Goal: Task Accomplishment & Management: Use online tool/utility

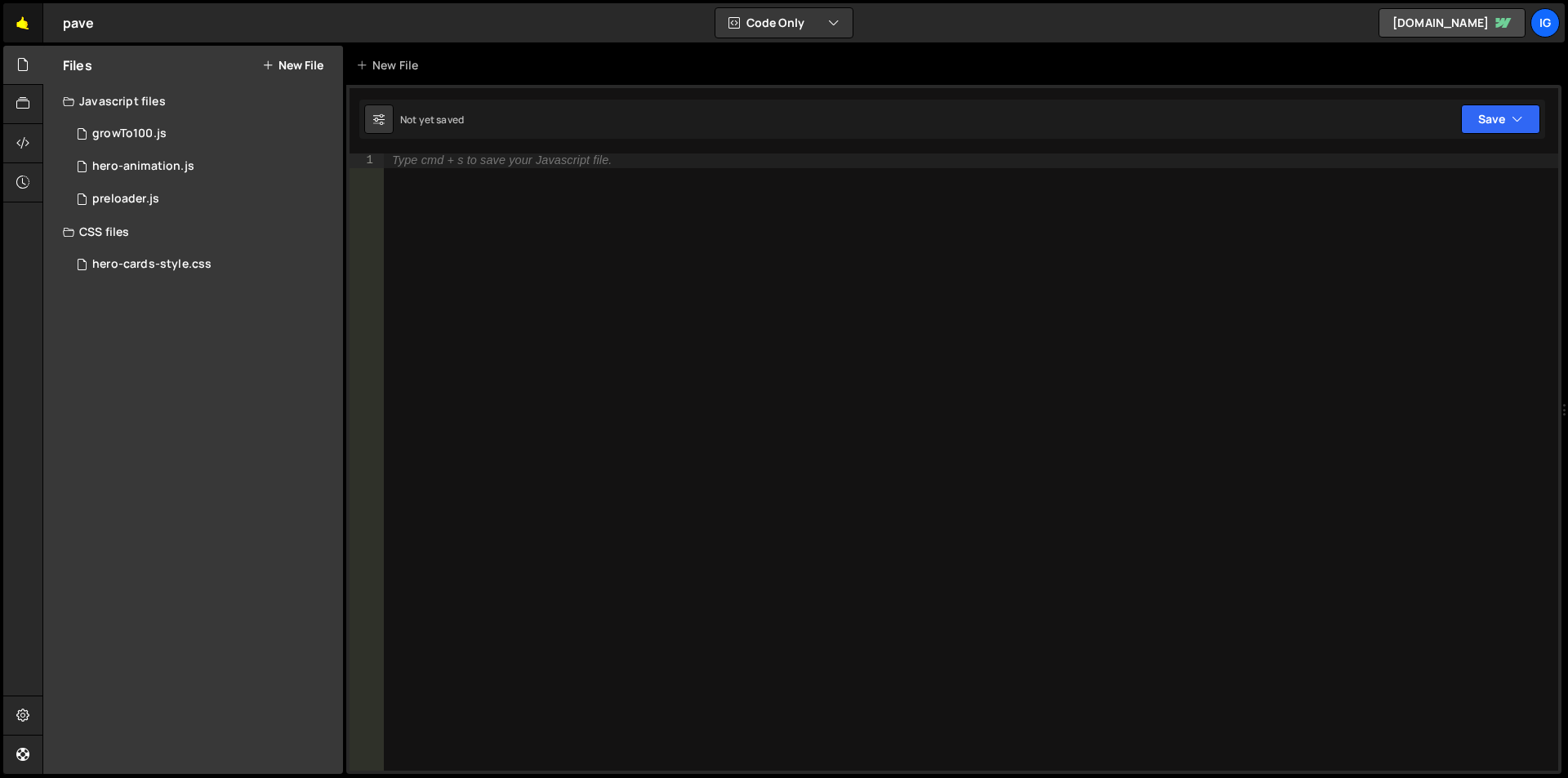
click at [10, 27] on link "🤙" at bounding box center [22, 22] width 40 height 39
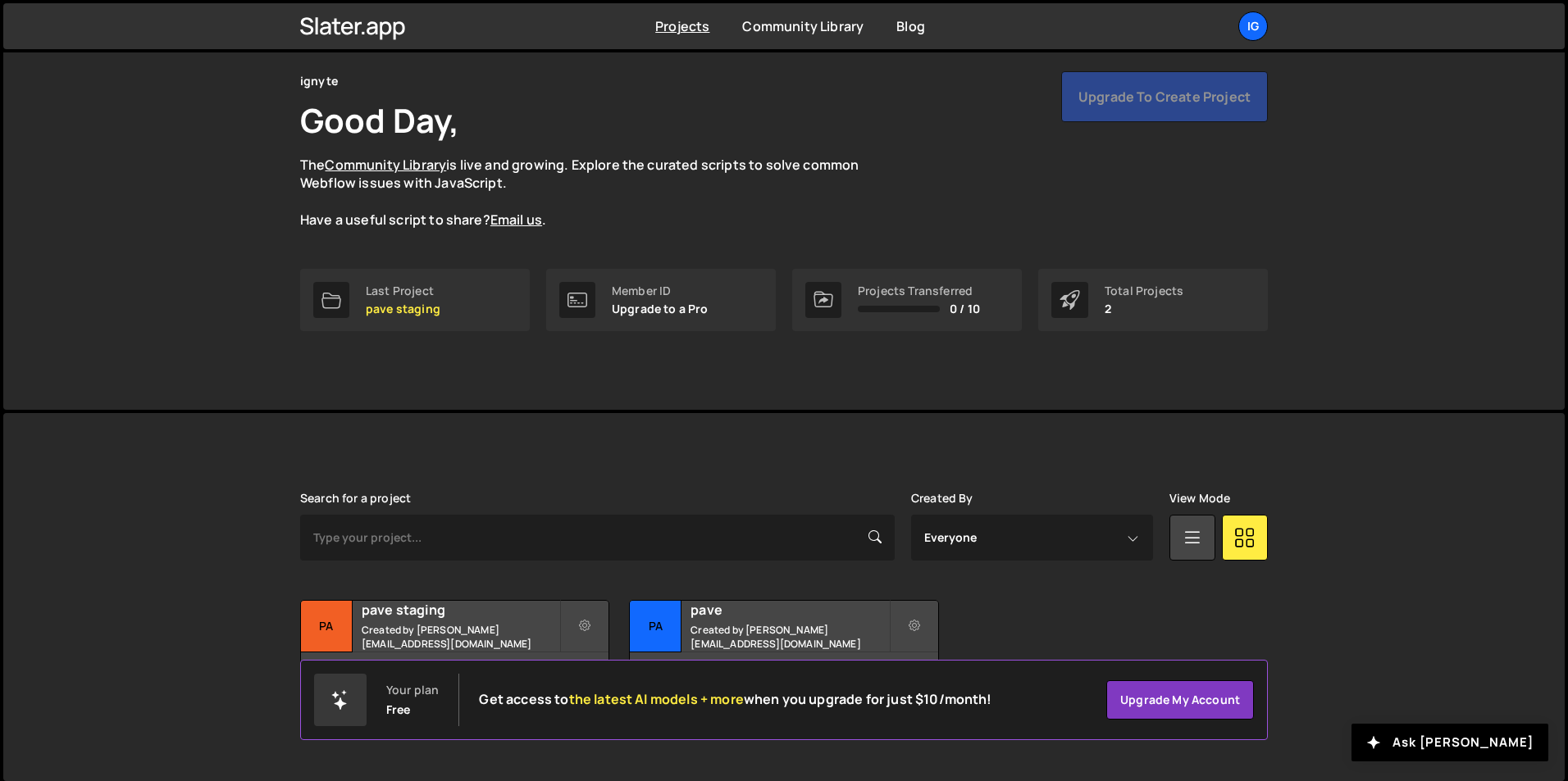
scroll to position [63, 0]
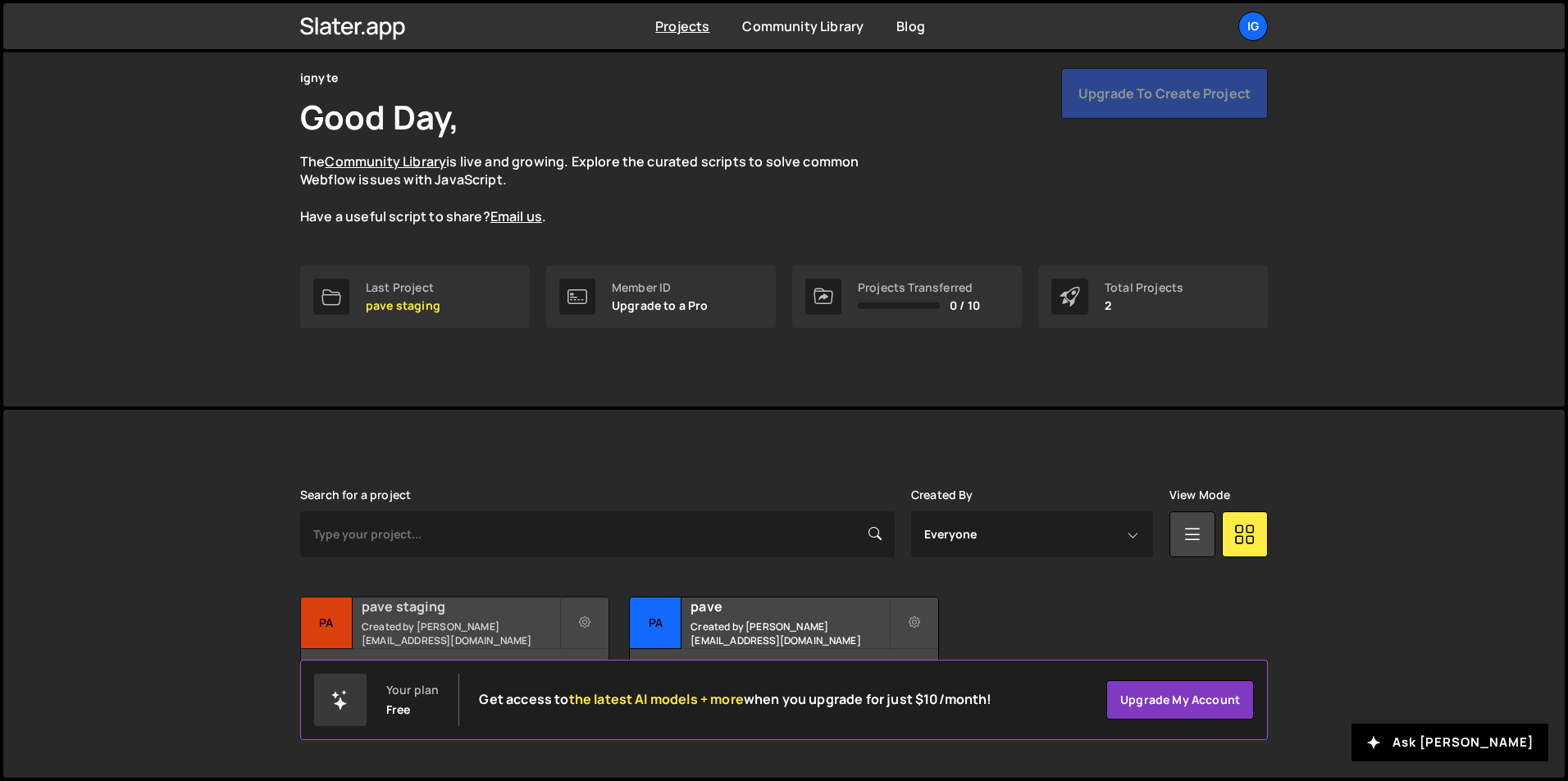
click at [434, 633] on small "Created by sam@ignyte.studio" at bounding box center [460, 634] width 198 height 28
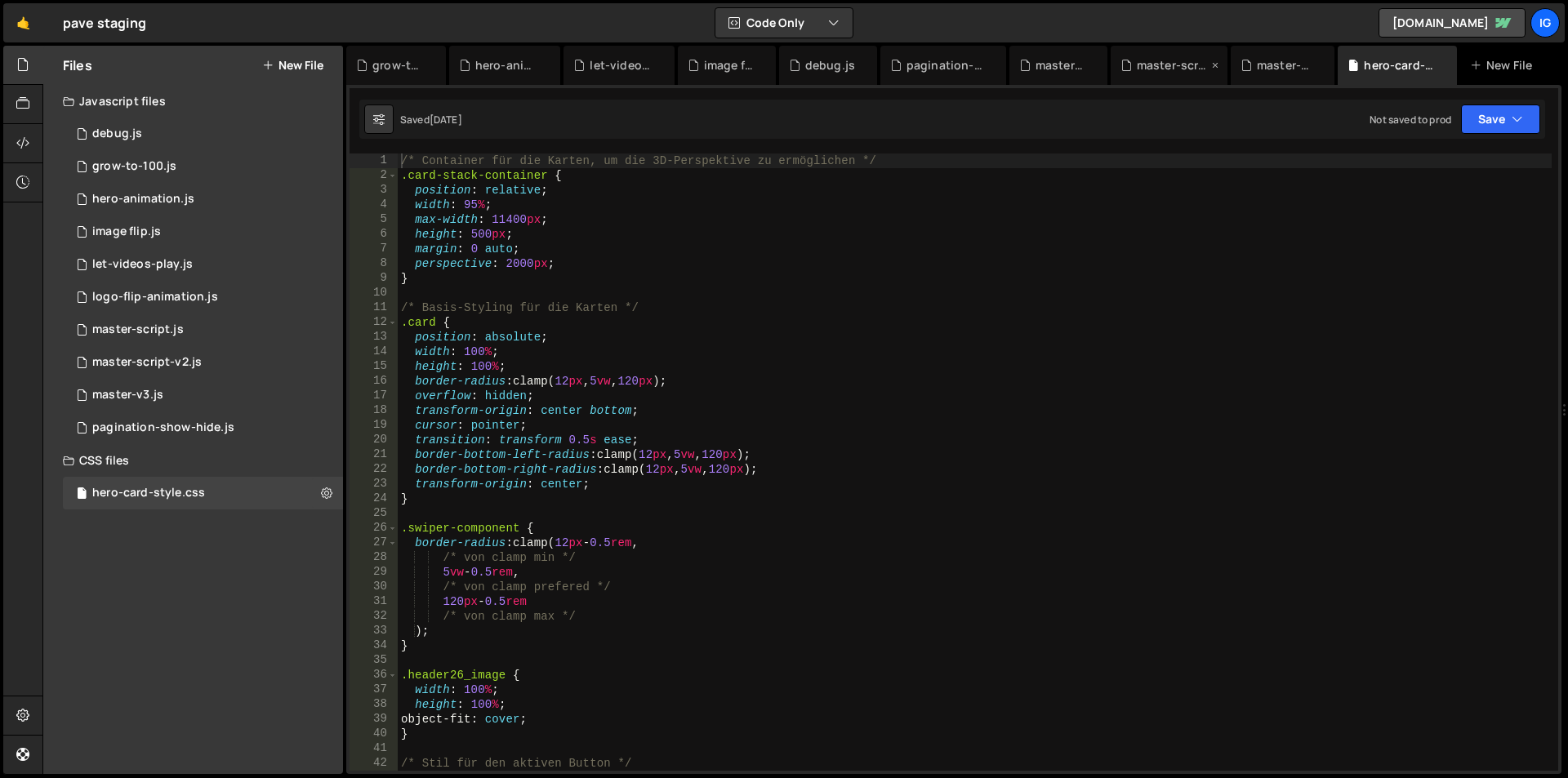
click at [1155, 71] on div "master-script-v2.js" at bounding box center [1172, 64] width 71 height 16
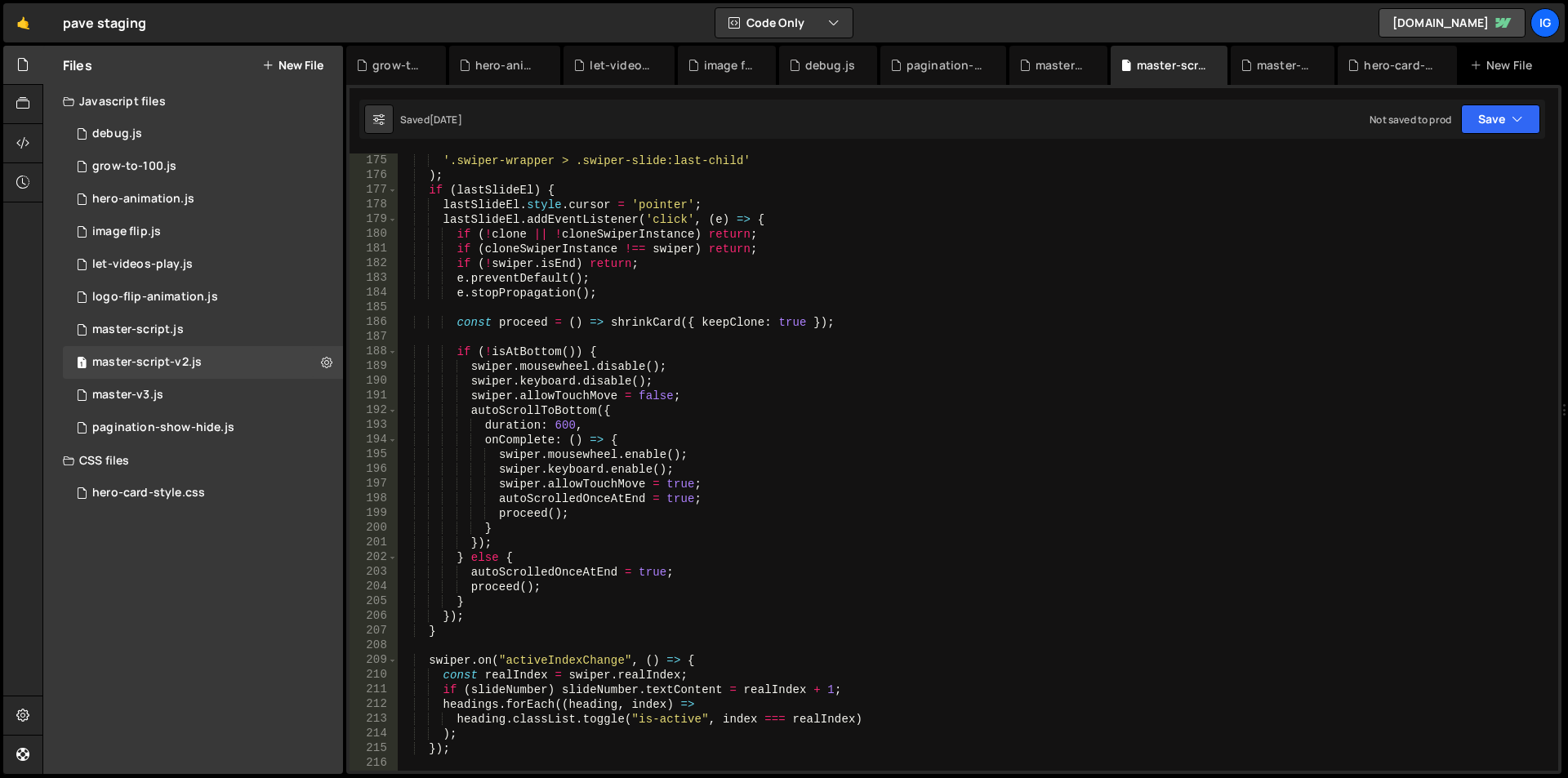
scroll to position [2459, 0]
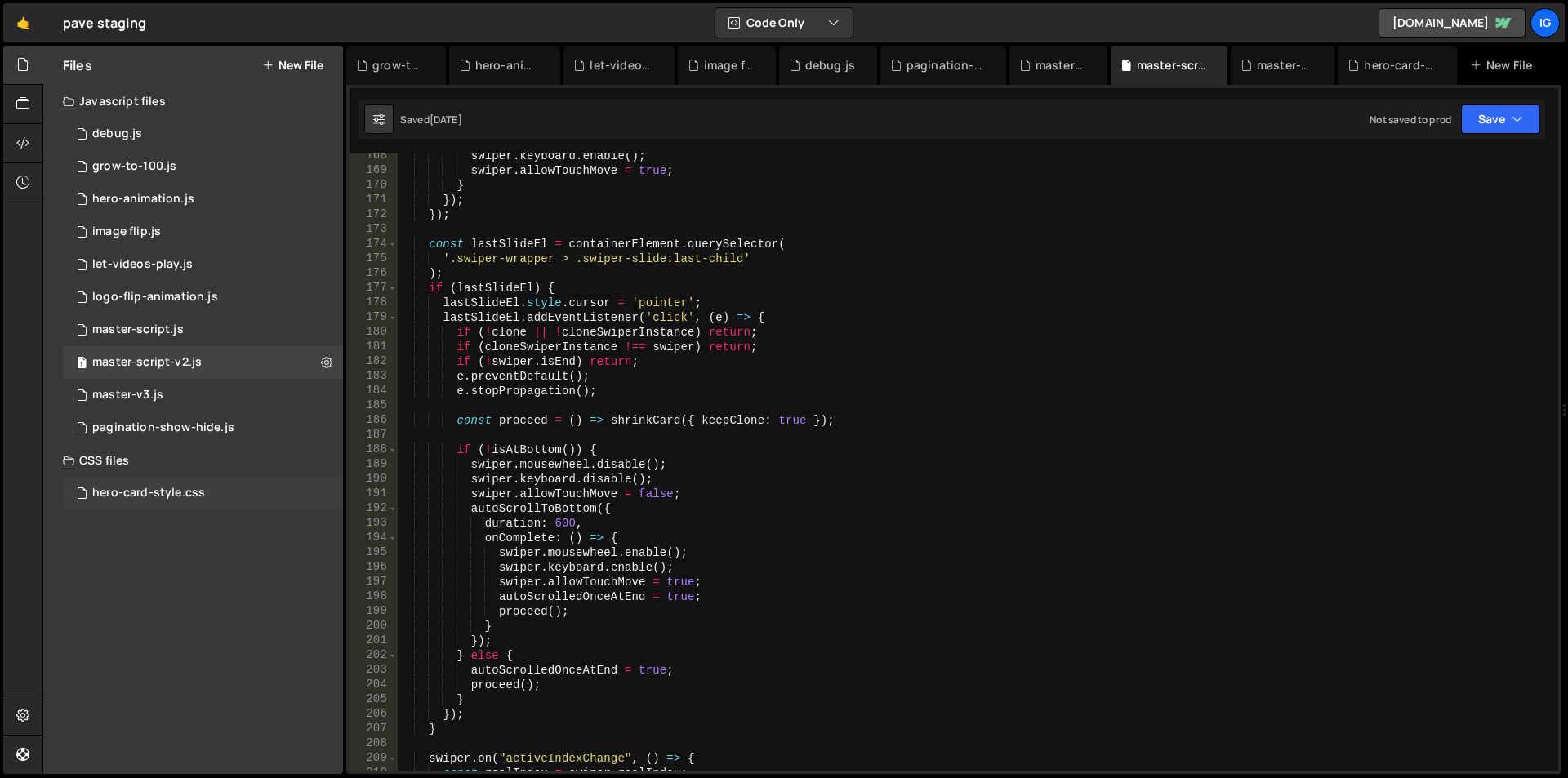
click at [195, 490] on div "hero-card-style.css" at bounding box center [148, 493] width 113 height 15
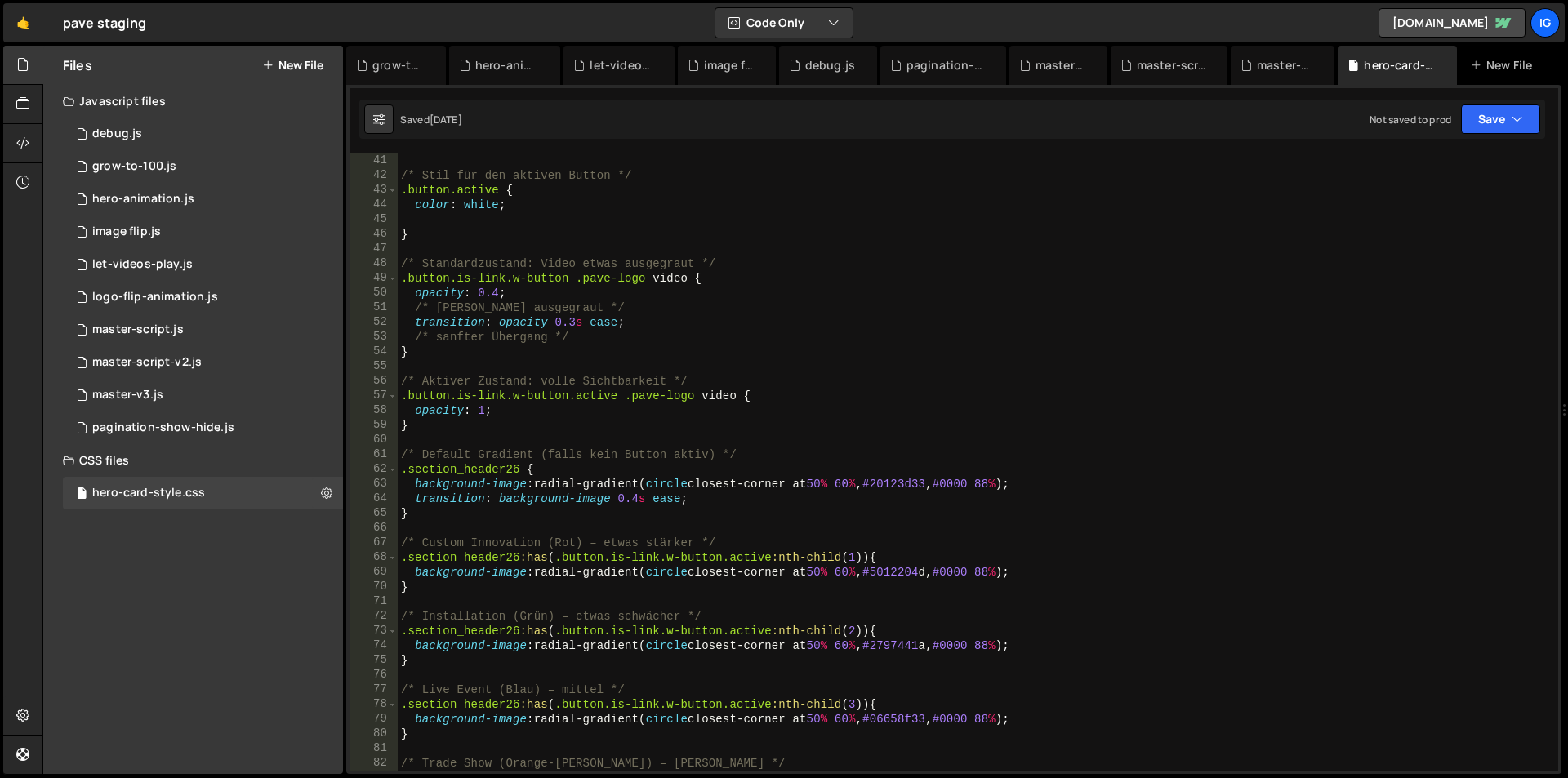
scroll to position [637, 0]
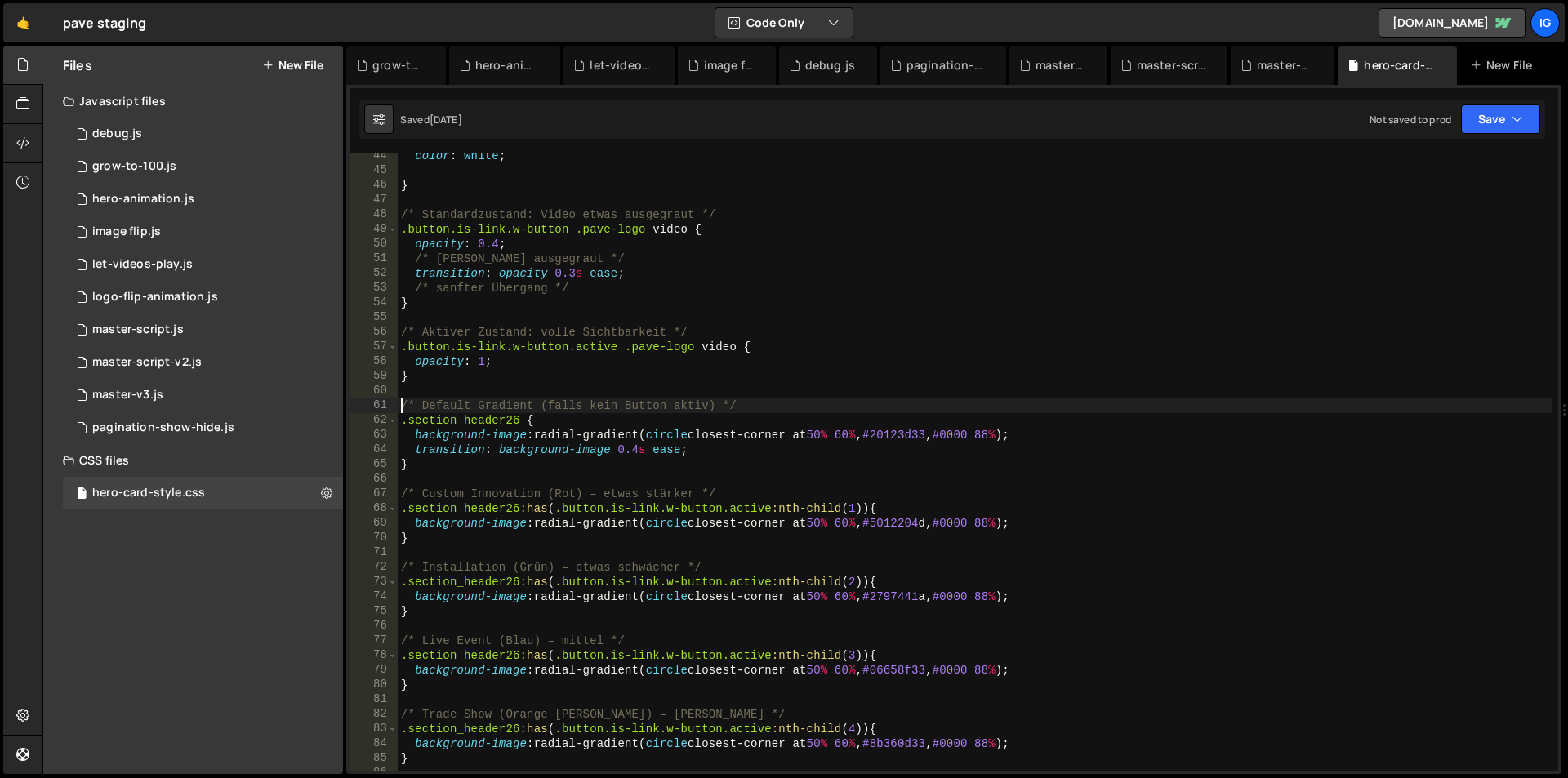
click at [401, 407] on div "color : white ; } /* Standardzustand: Video etwas ausgegraut */ .button.is-link…" at bounding box center [974, 472] width 1153 height 646
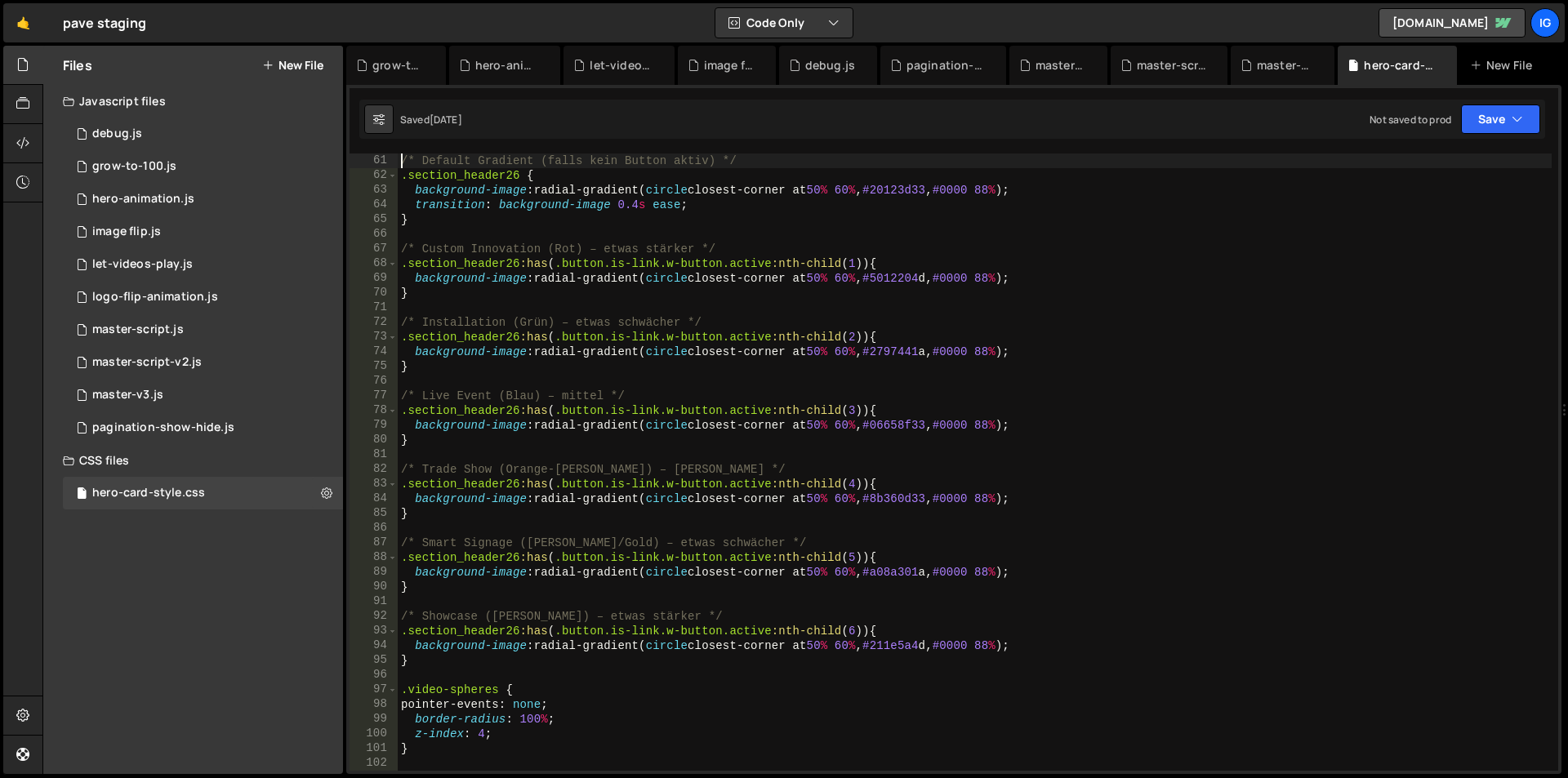
scroll to position [1029, 0]
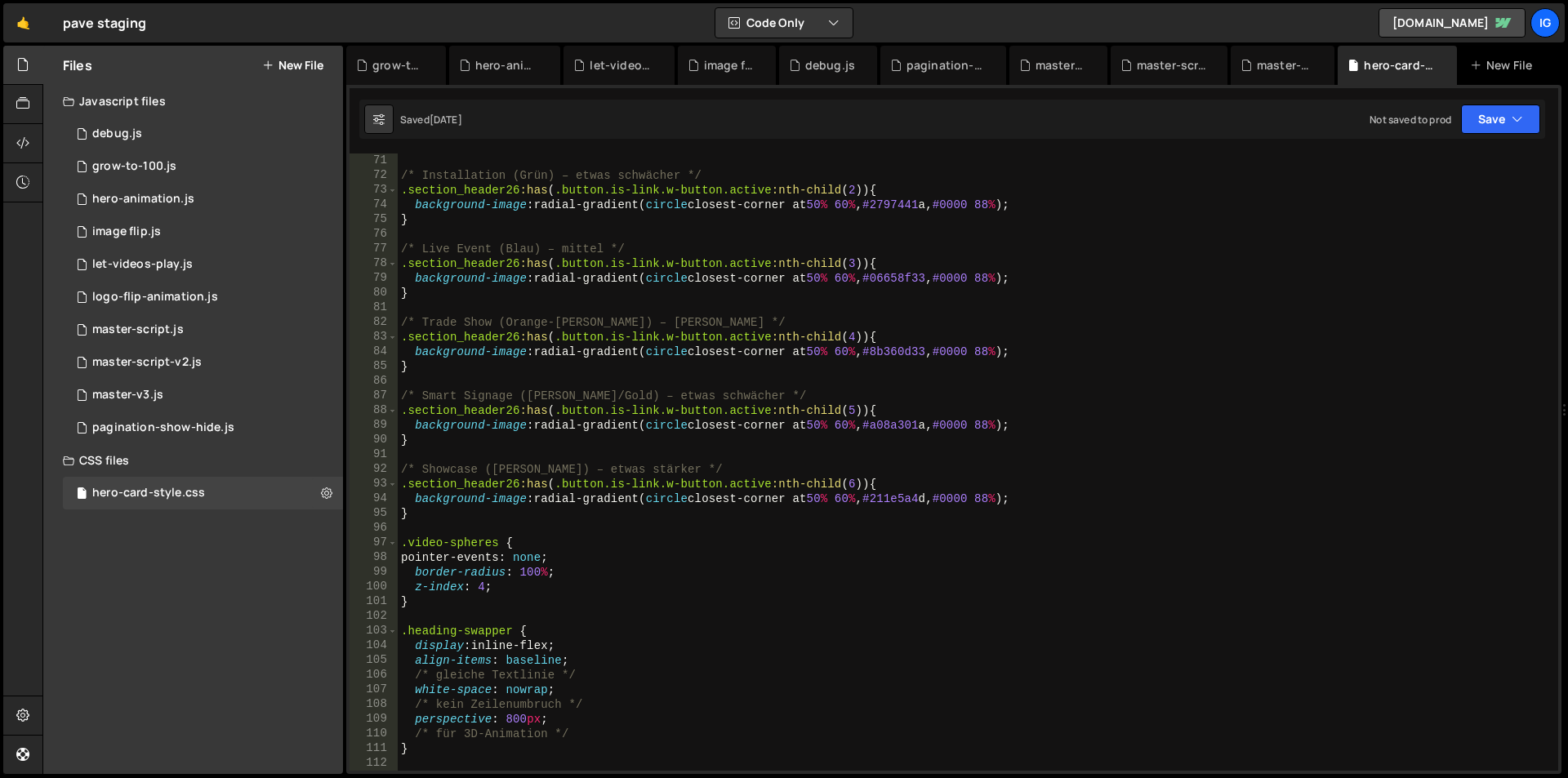
click at [417, 511] on div "/* Installation (Grün) – etwas schwächer */ .section_header26 :has ( .button.is…" at bounding box center [974, 476] width 1153 height 646
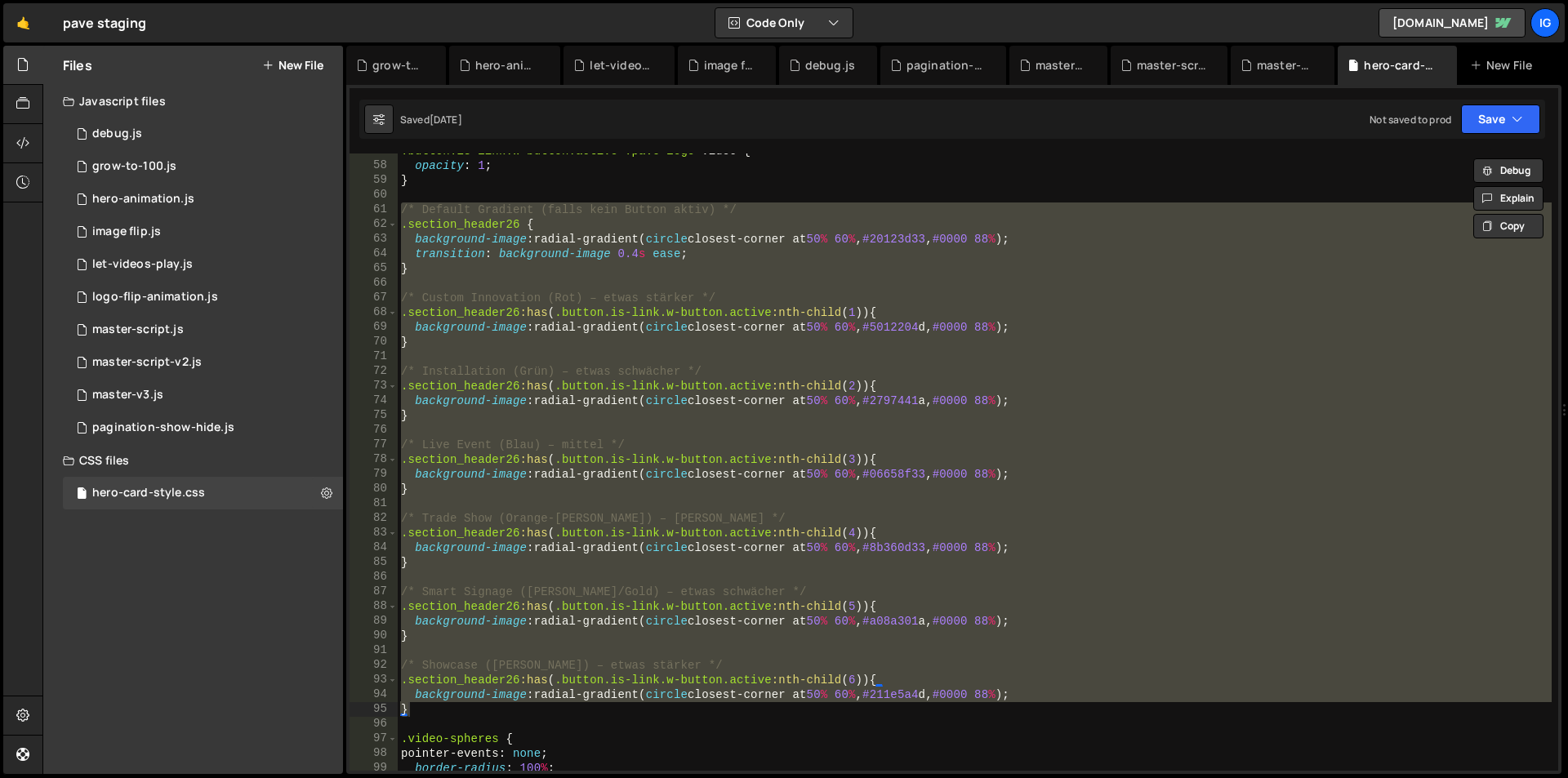
scroll to position [784, 0]
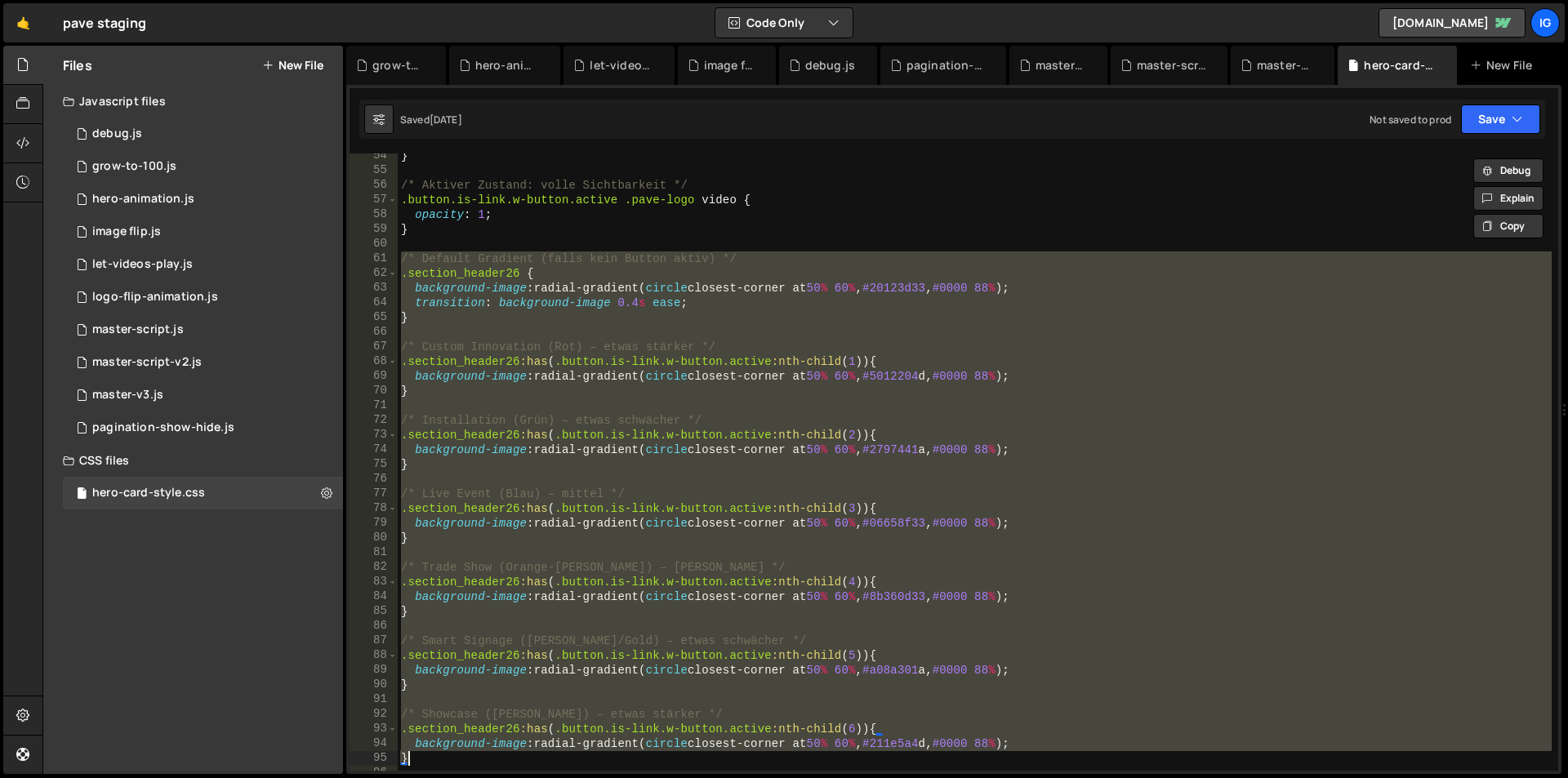
click at [425, 304] on div "} /* Aktiver Zustand: volle Sichtbarkeit */ .button.is-link.w-button.active .pa…" at bounding box center [974, 461] width 1153 height 617
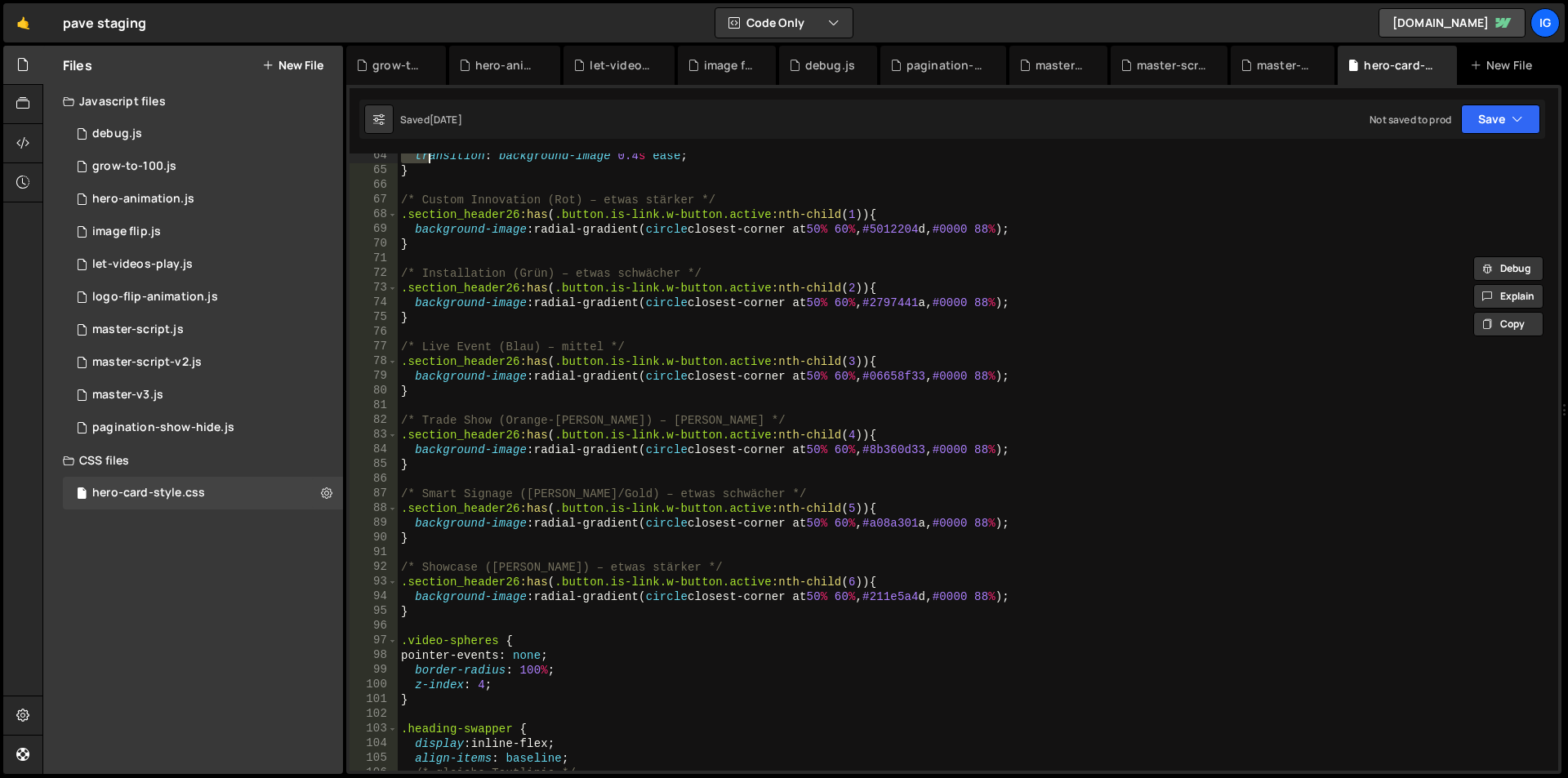
scroll to position [931, 0]
click at [421, 611] on div "transition : background-image 0.4 s ease ; } /* Custom Innovation (Rot) – etwas…" at bounding box center [974, 472] width 1153 height 646
type textarea "background-image: radial-gradient(circle closest-corner at 50% 60%, #211e5a4d, …"
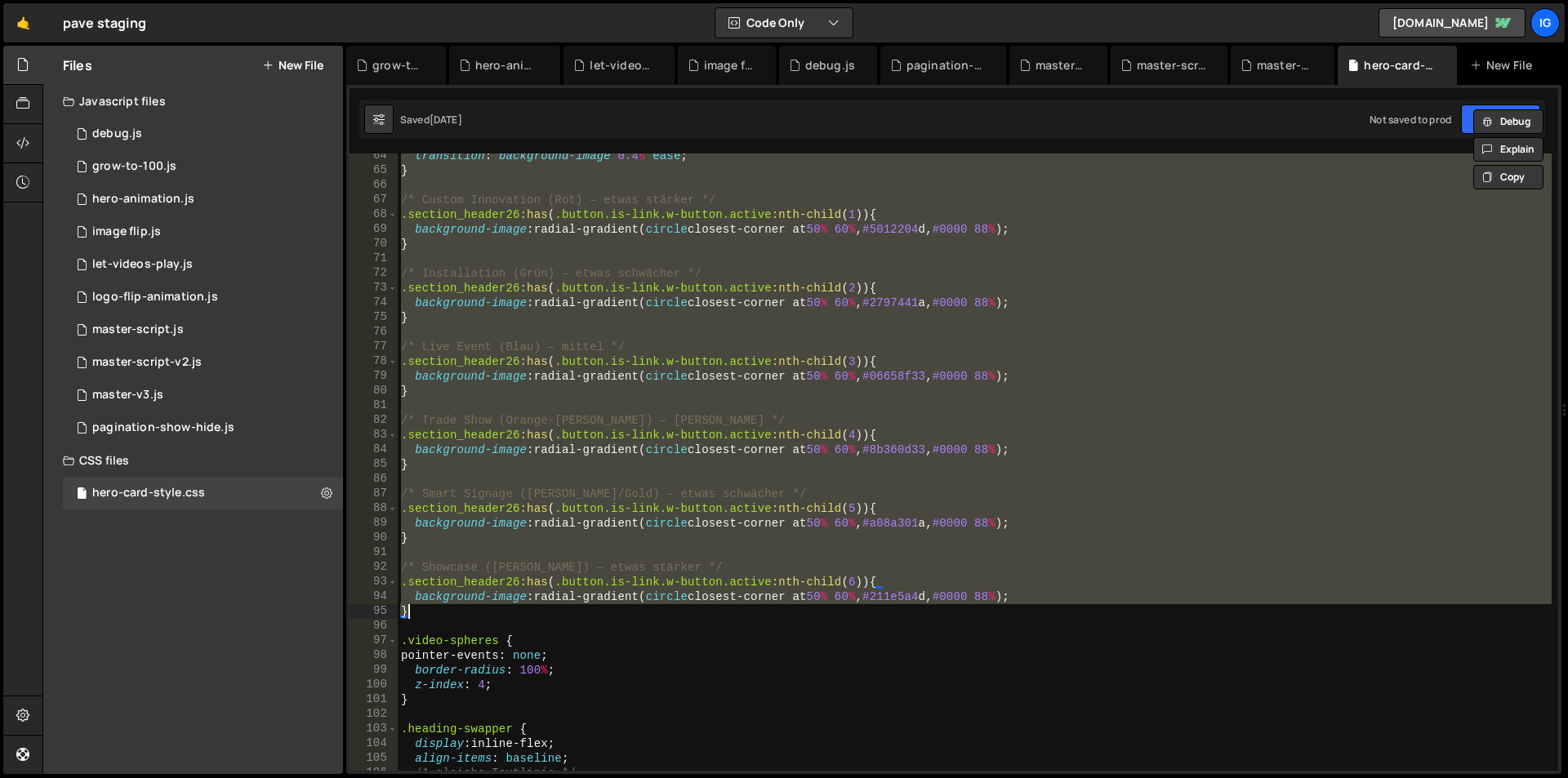
paste textarea
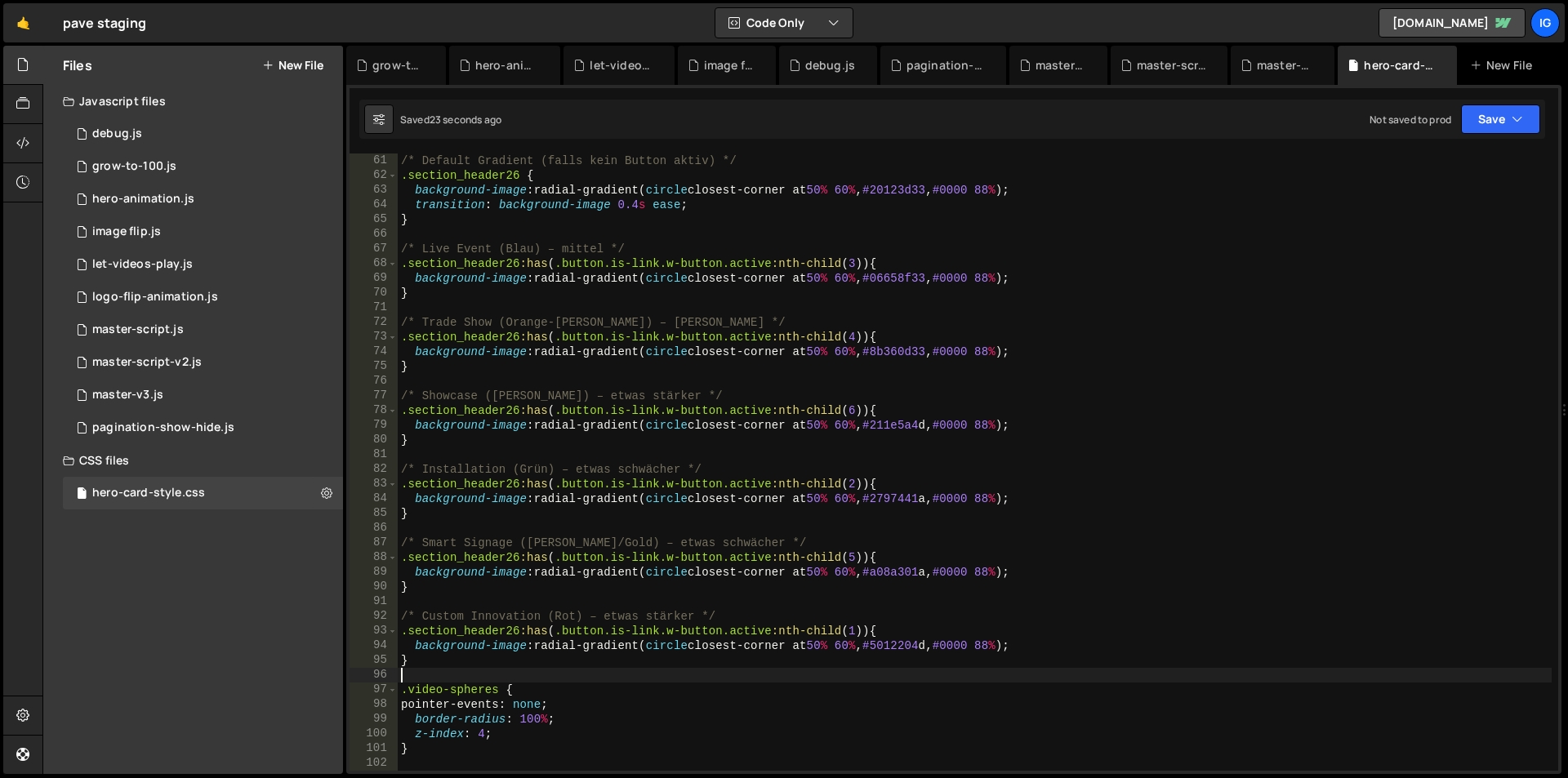
scroll to position [833, 0]
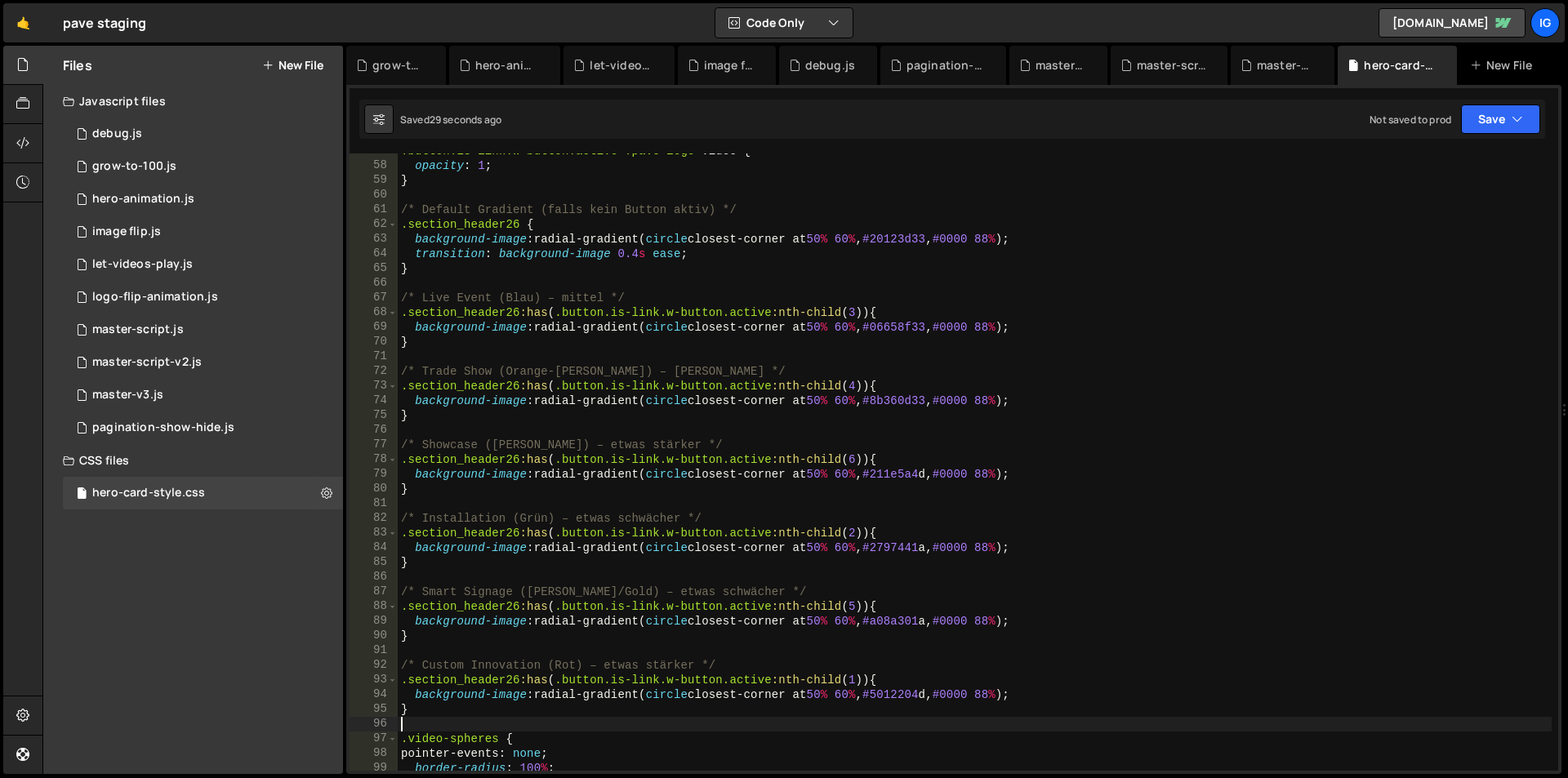
click at [854, 313] on div ".button.is-link.w-button.active .pave-logo video { opacity : 1 ; } /* Default G…" at bounding box center [974, 467] width 1153 height 646
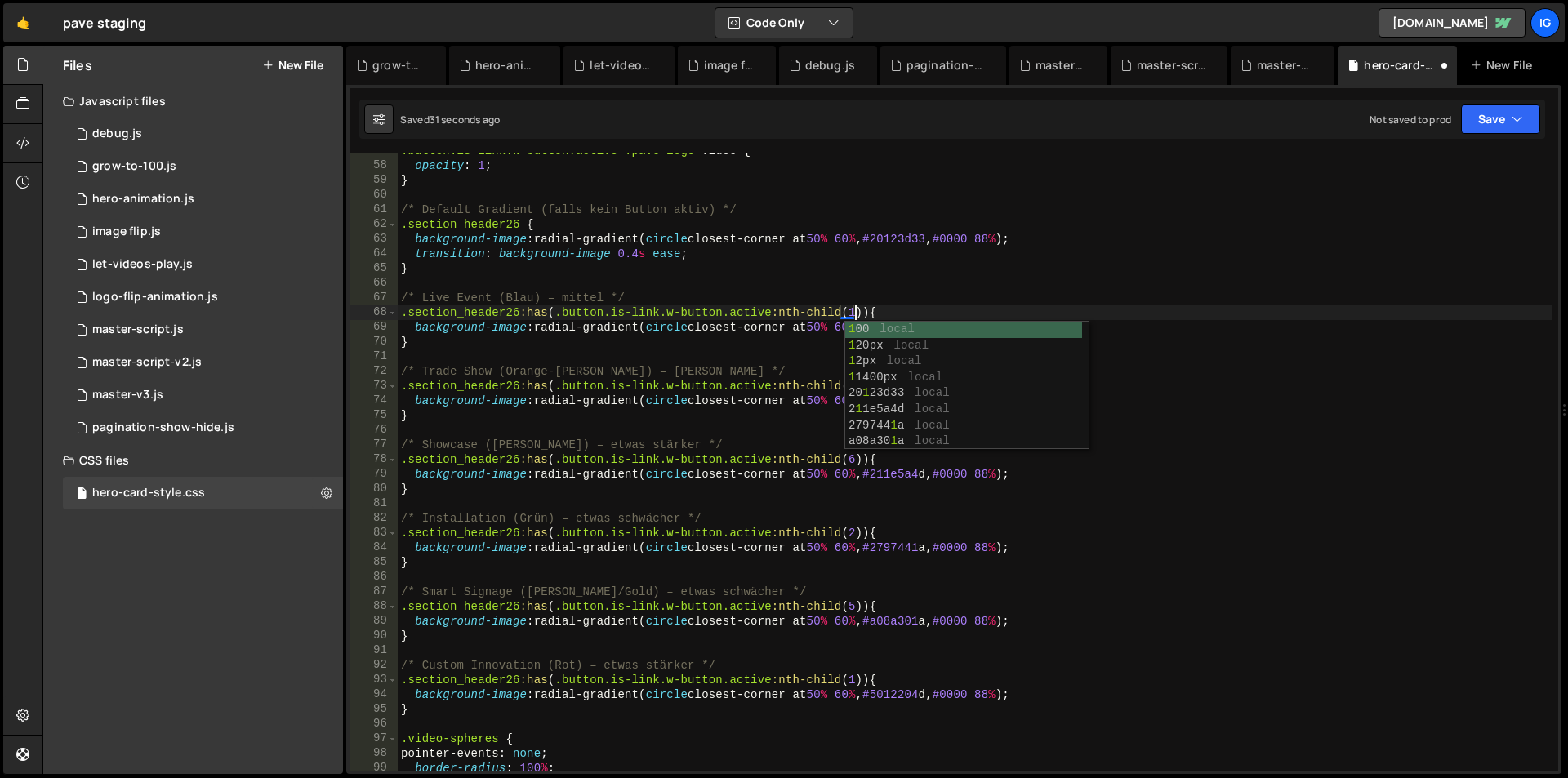
type textarea ".section_header26:has(.button.is-link.w-button.active:nth-child(1)) {"
click at [752, 361] on div ".button.is-link.w-button.active .pave-logo video { opacity : 1 ; } /* Default G…" at bounding box center [974, 467] width 1153 height 646
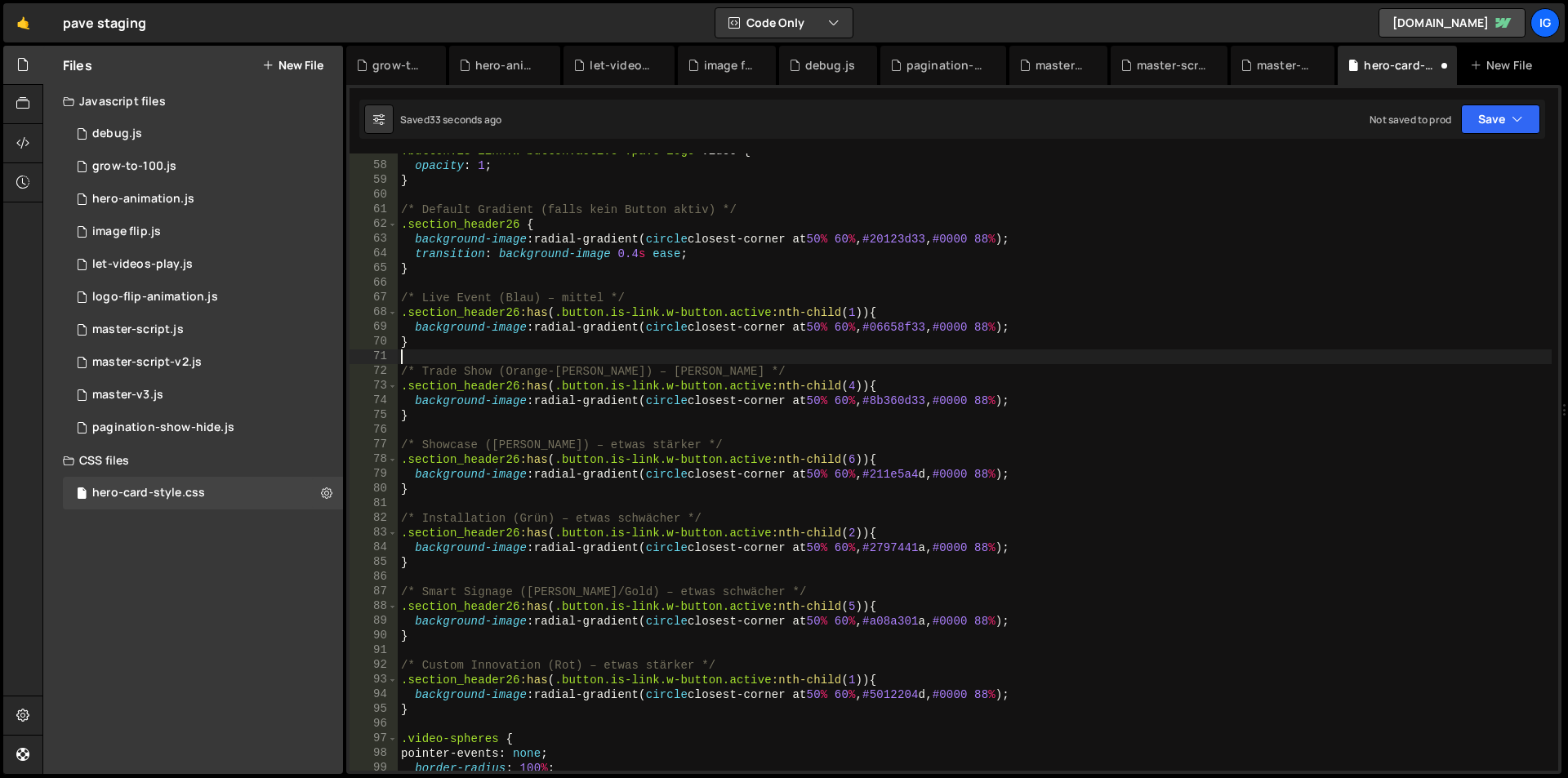
scroll to position [0, 0]
click at [855, 685] on div ".button.is-link.w-button.active .pave-logo video { opacity : 1 ; } /* Default G…" at bounding box center [974, 467] width 1153 height 646
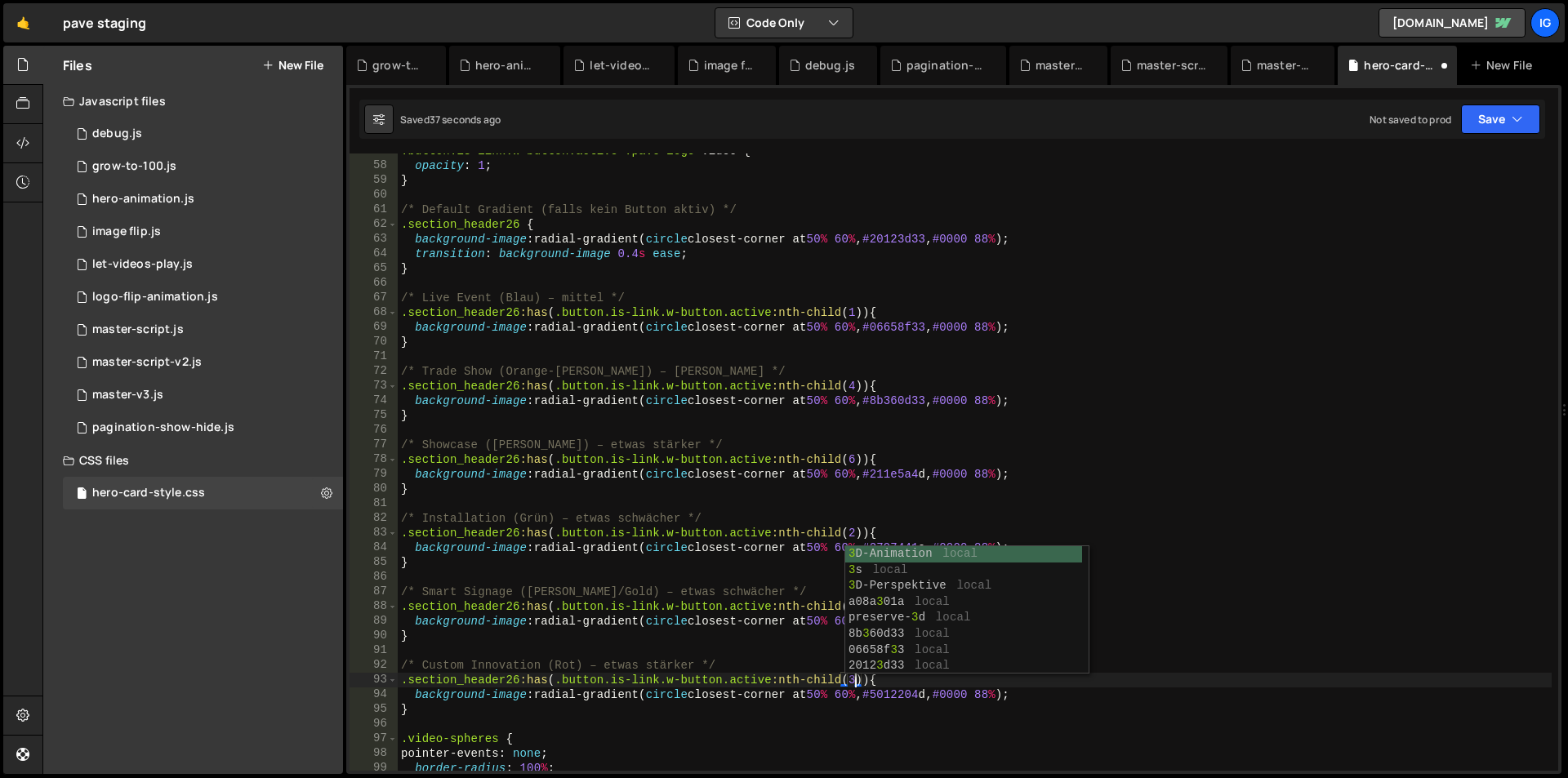
click at [808, 741] on div ".button.is-link.w-button.active .pave-logo video { opacity : 1 ; } /* Default G…" at bounding box center [974, 467] width 1153 height 646
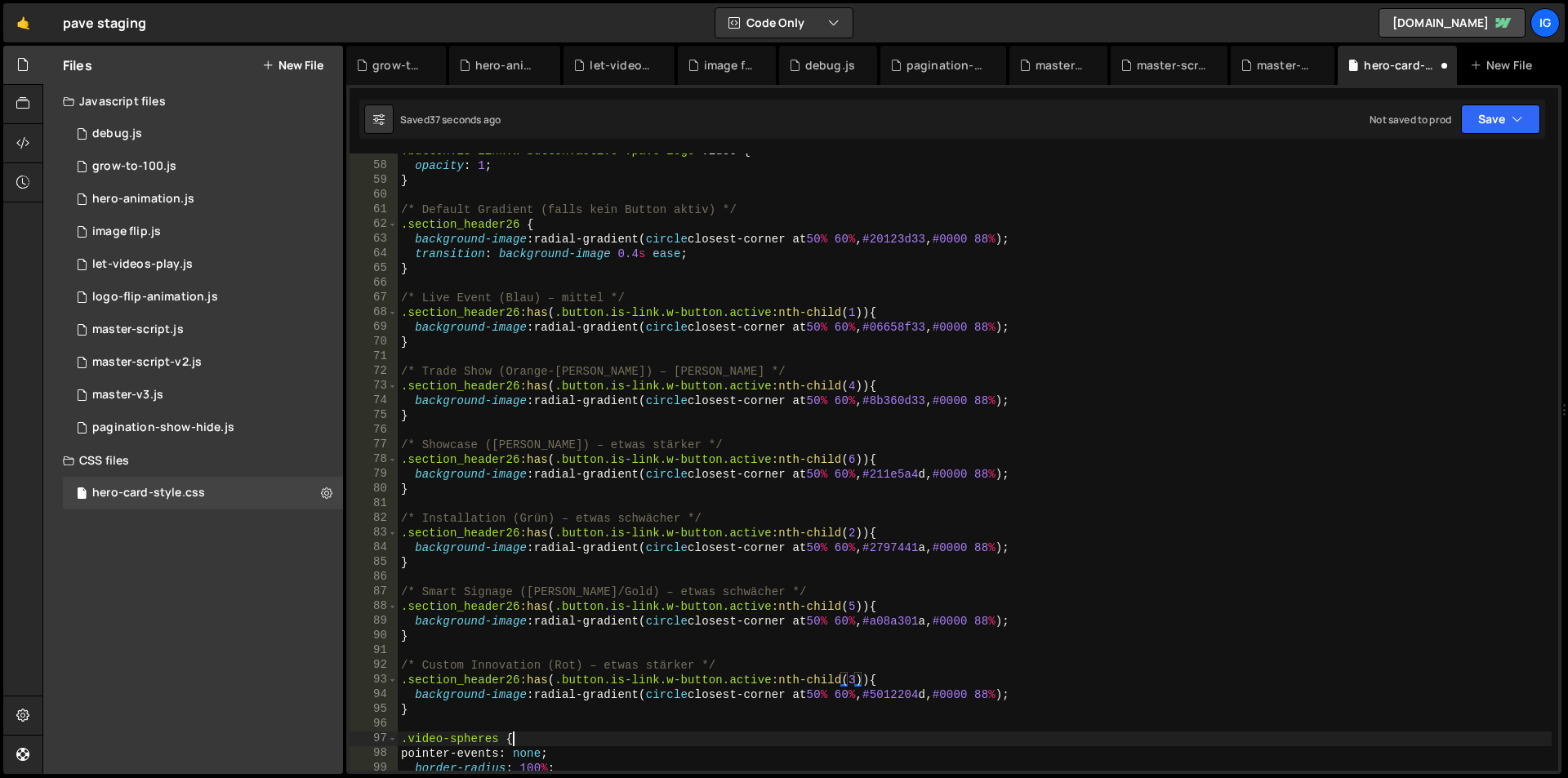
scroll to position [0, 47]
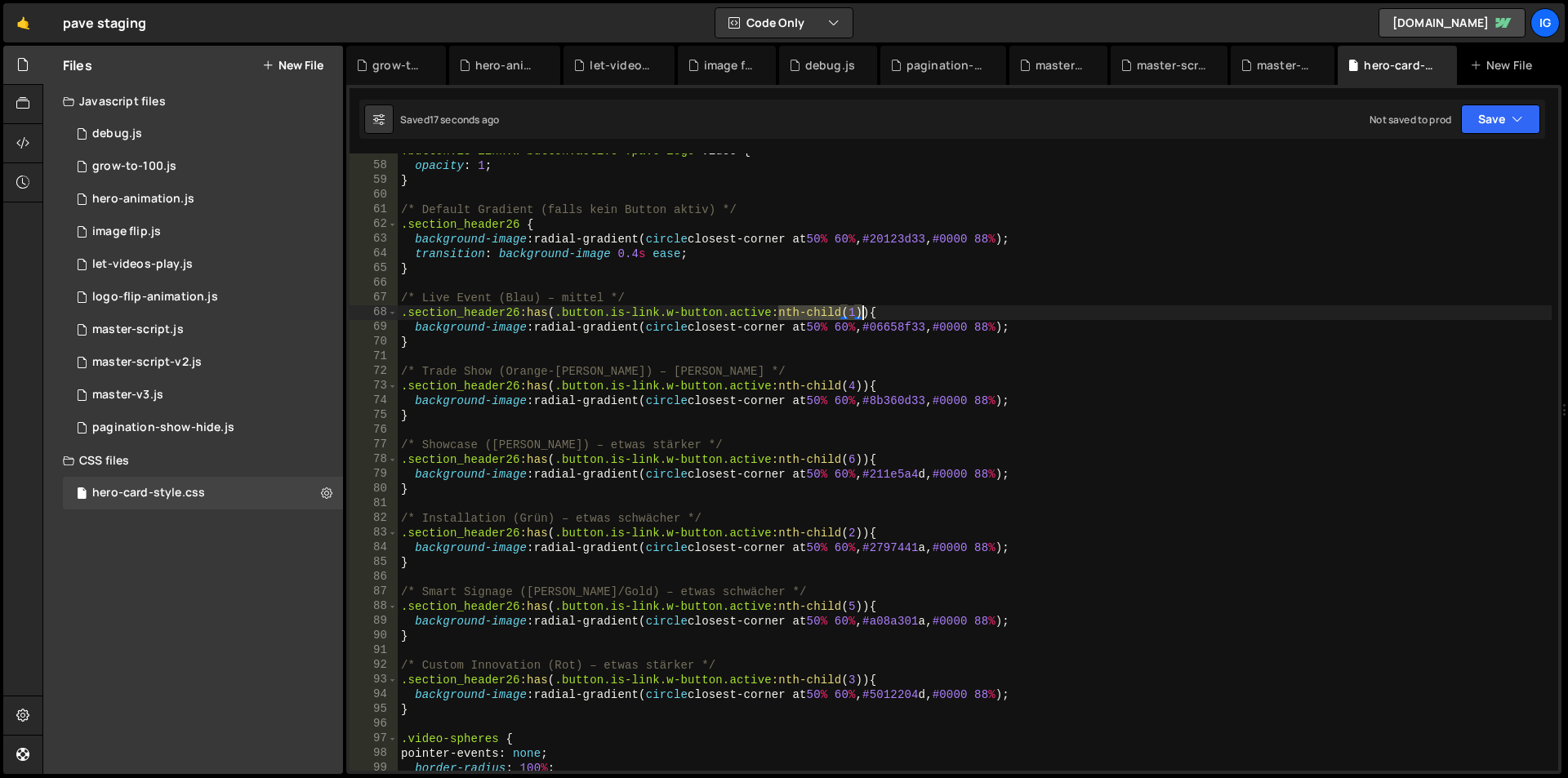
drag, startPoint x: 780, startPoint y: 317, endPoint x: 861, endPoint y: 318, distance: 81.0
click at [861, 318] on div ".button.is-link.w-button.active .pave-logo video { opacity : 1 ; } /* Default G…" at bounding box center [974, 467] width 1153 height 646
click at [412, 711] on div ".button.is-link.w-button.active .pave-logo video { opacity : 1 ; } /* Default G…" at bounding box center [974, 467] width 1153 height 646
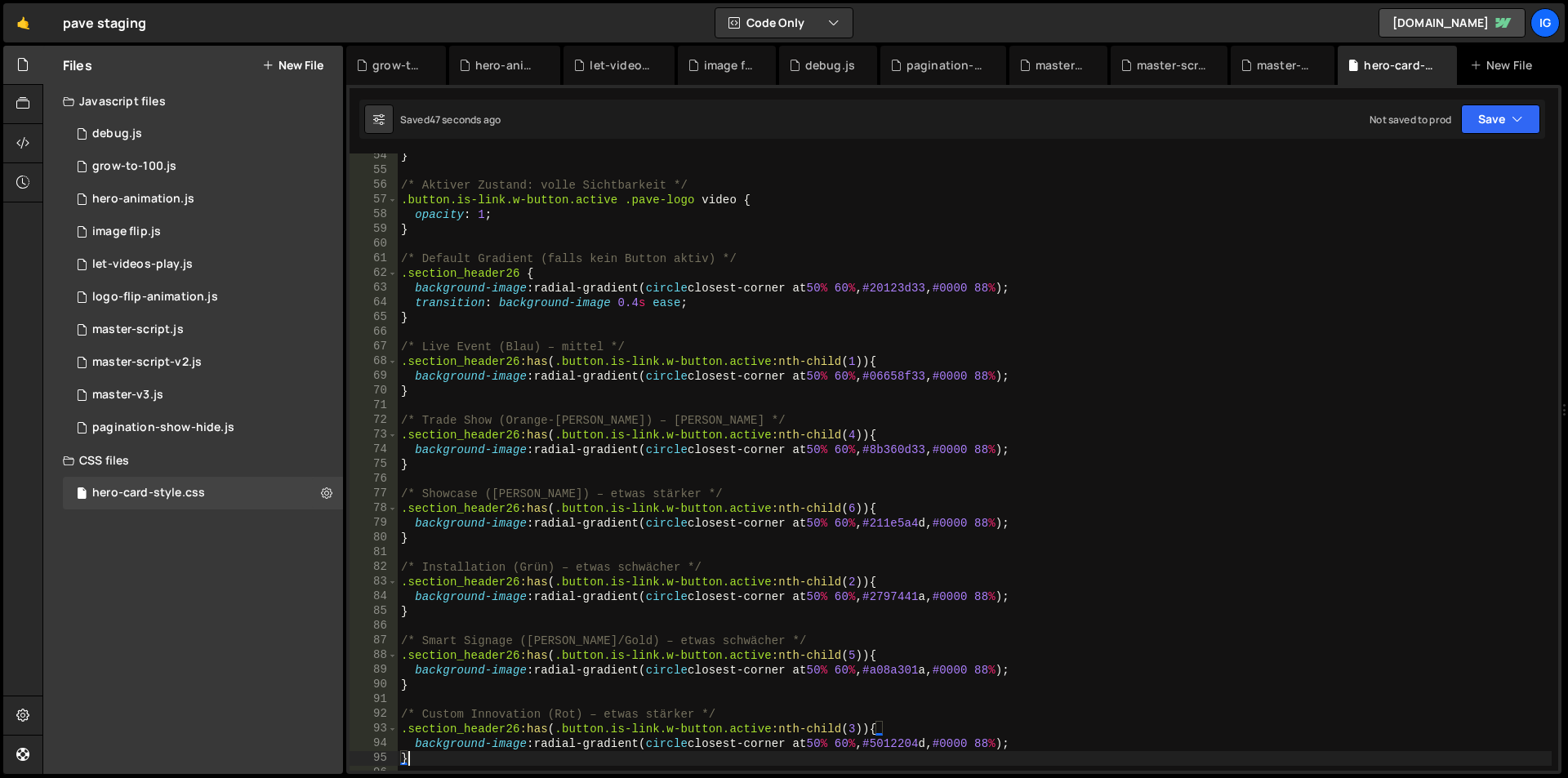
scroll to position [735, 0]
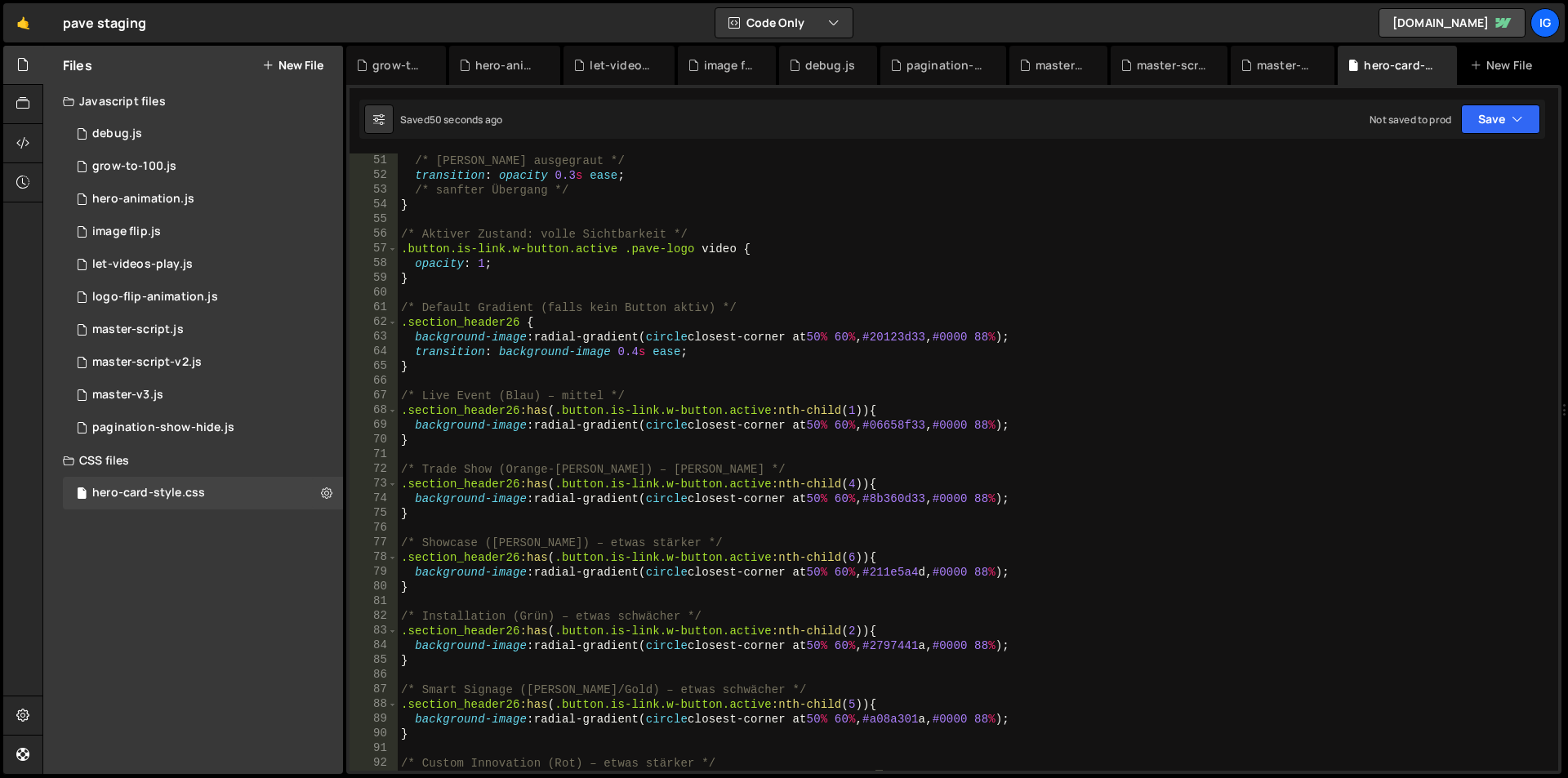
click at [398, 312] on div "/* [PERSON_NAME] ausgegraut */ transition : opacity 0.3 s ease ; /* sanfter Übe…" at bounding box center [974, 476] width 1153 height 646
type textarea "/* Default Gradient (falls kein Button aktiv) */ .section_header26 {"
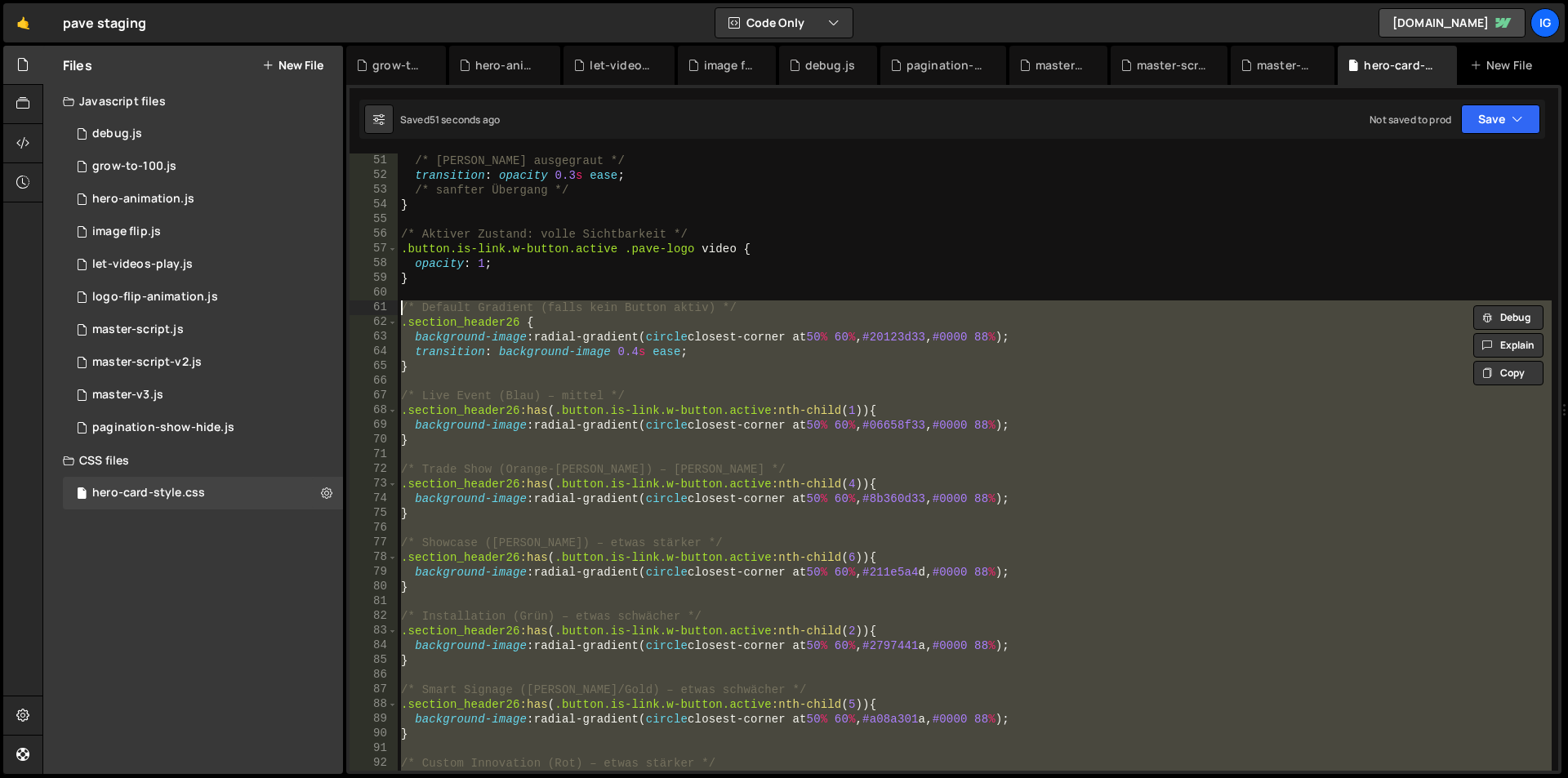
paste textarea
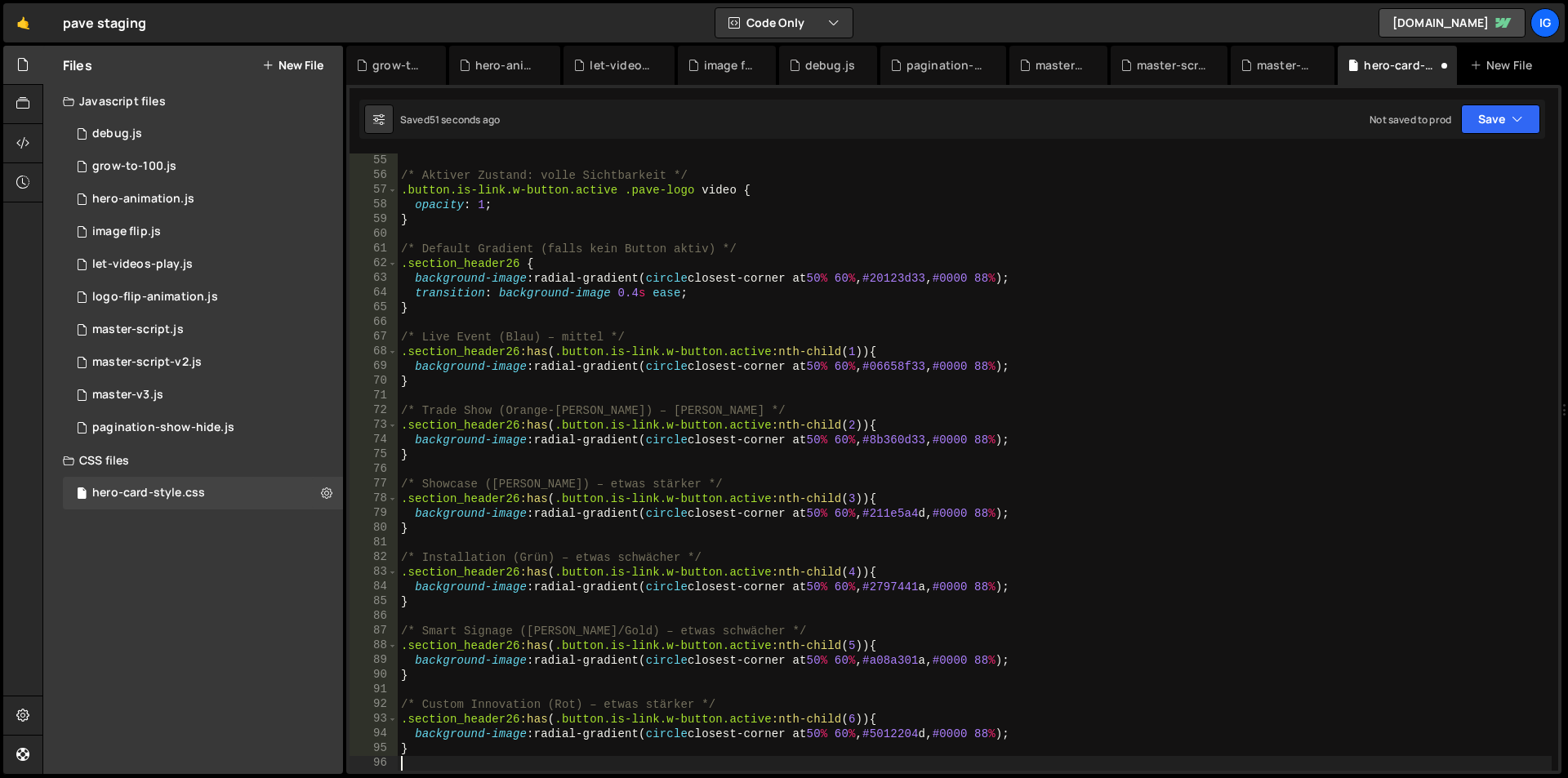
scroll to position [794, 0]
